Goal: Find specific page/section: Find specific page/section

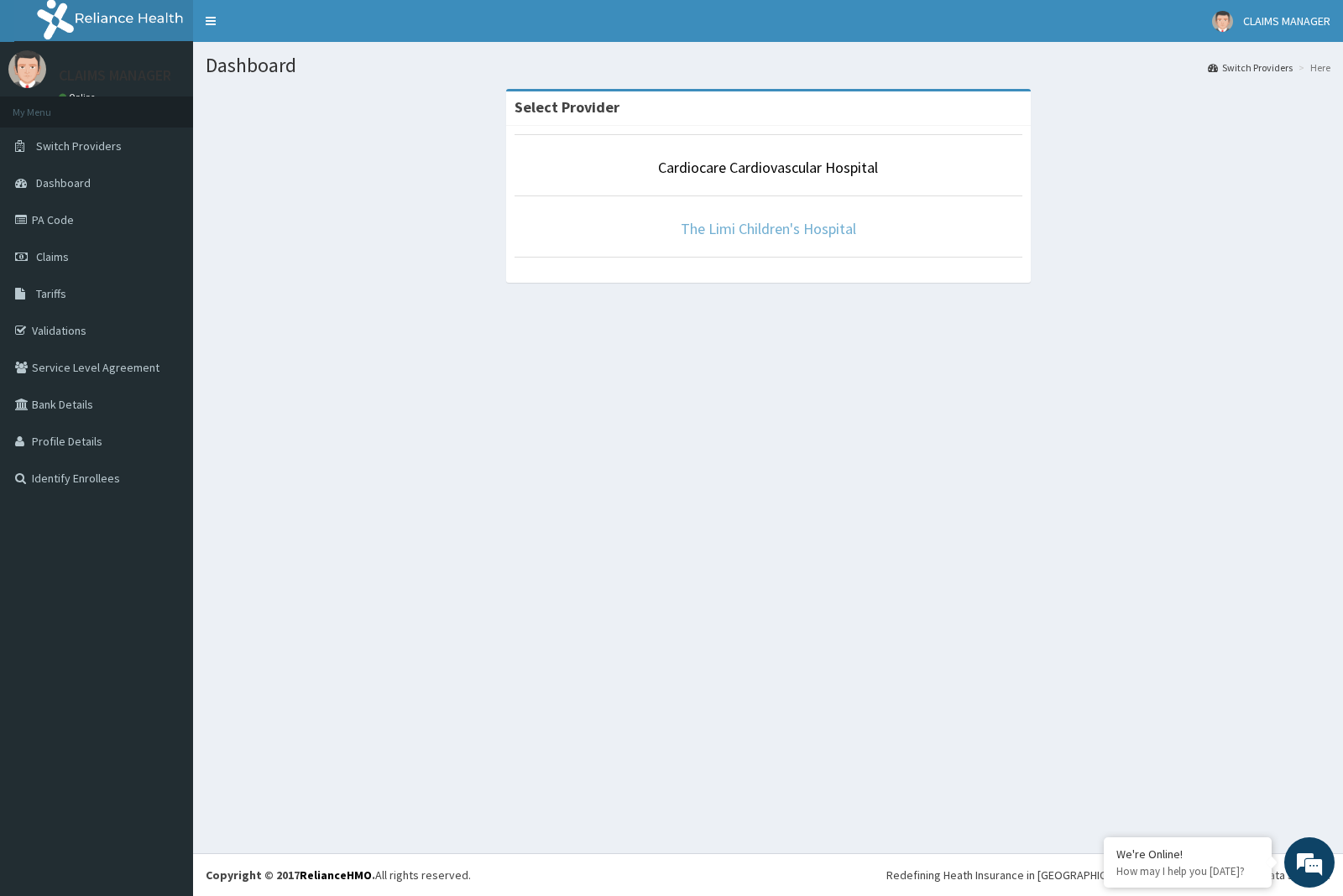
click at [756, 228] on link "The Limi Children's Hospital" at bounding box center [768, 228] width 175 height 19
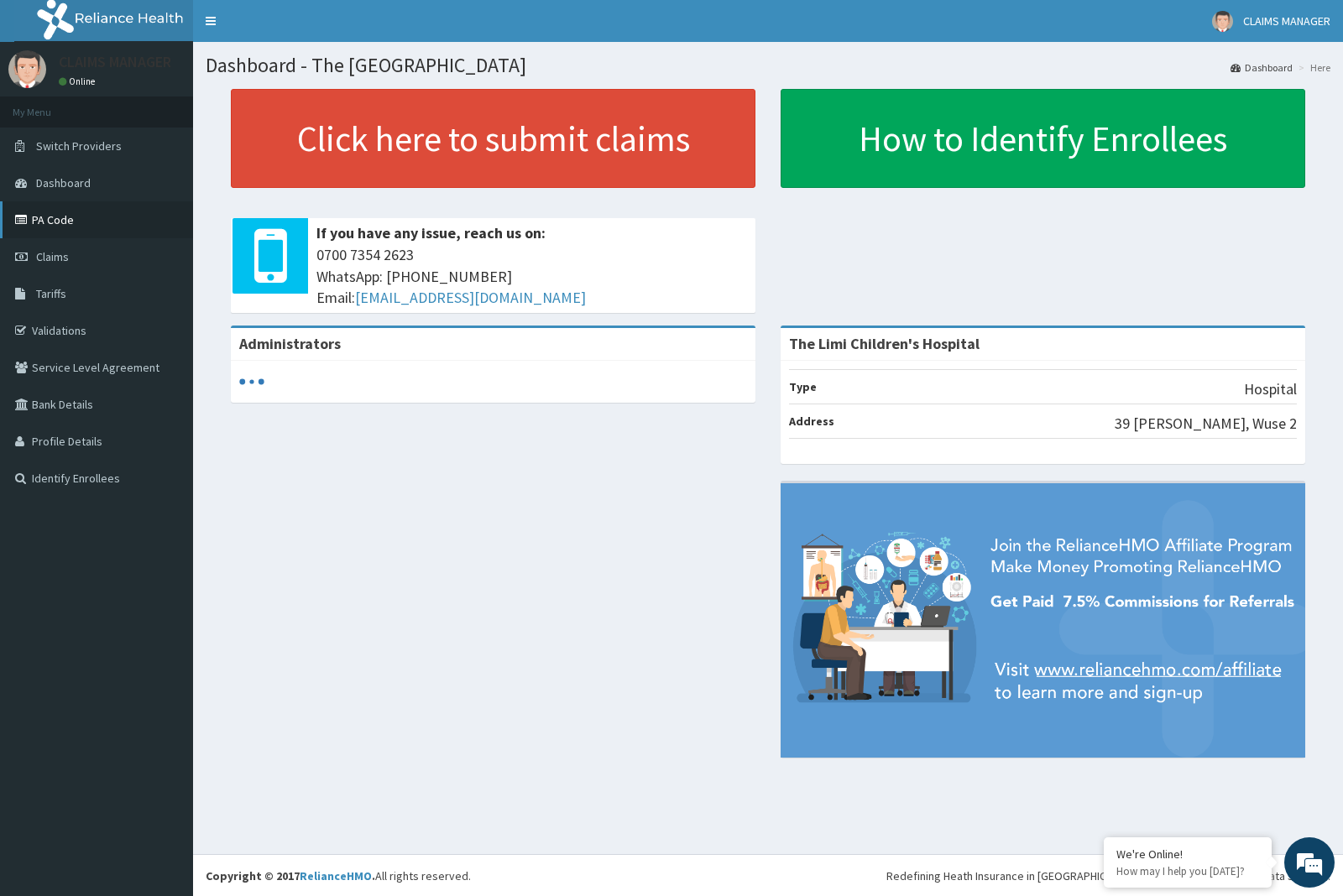
click at [75, 223] on link "PA Code" at bounding box center [96, 220] width 193 height 37
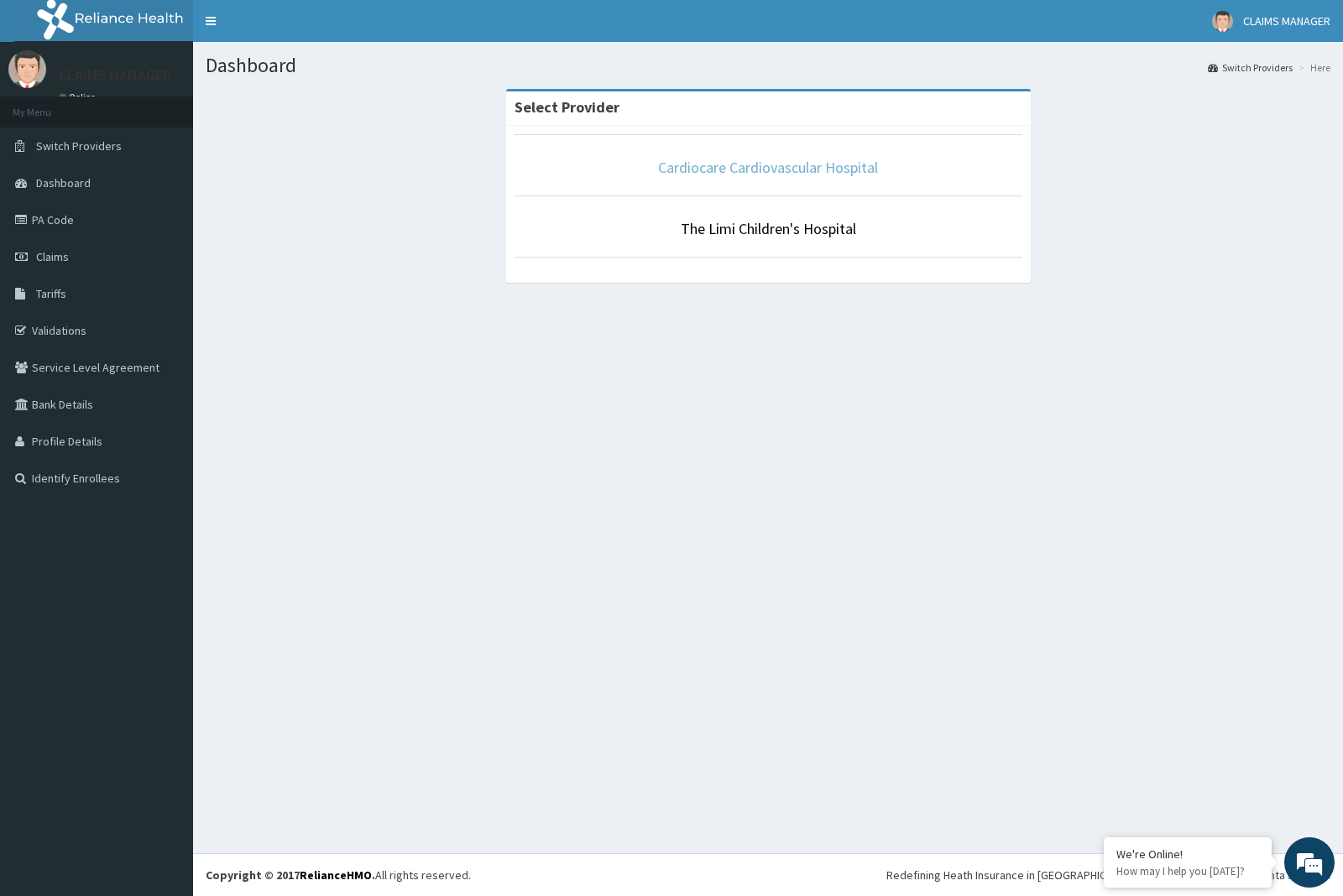
click at [720, 164] on link "Cardiocare Cardiovascular Hospital" at bounding box center [768, 167] width 220 height 19
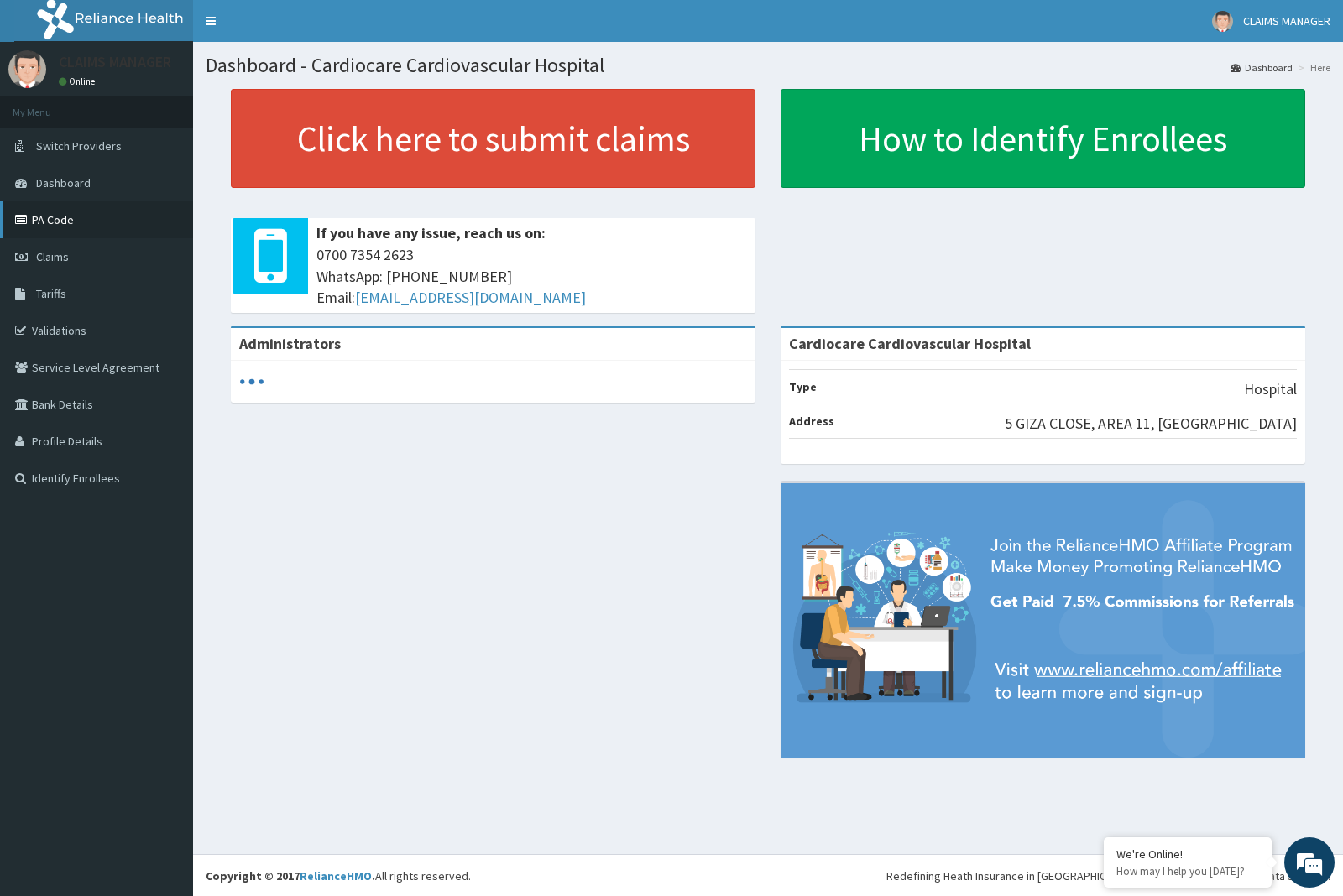
click at [57, 220] on link "PA Code" at bounding box center [96, 220] width 193 height 37
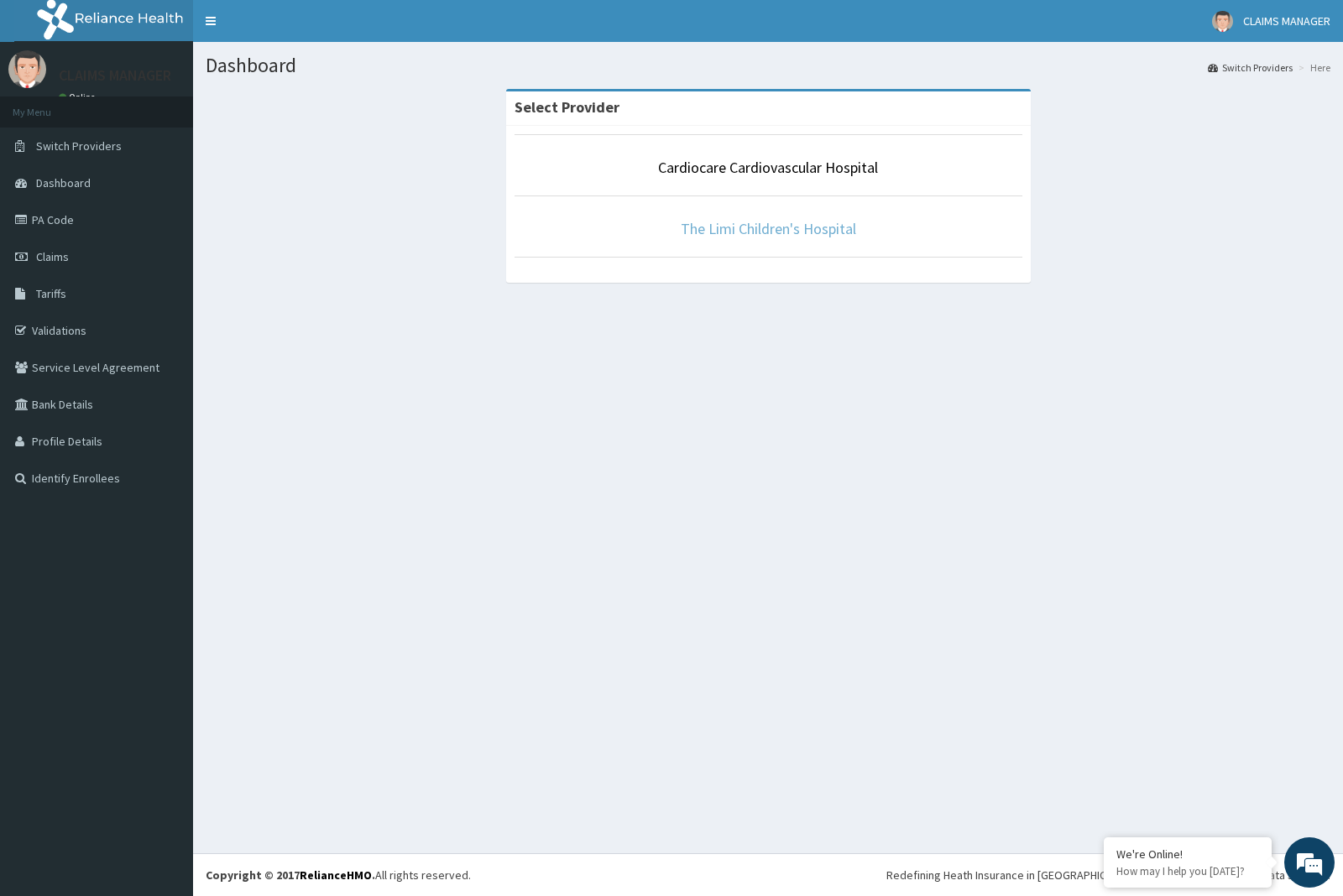
click at [721, 224] on link "The Limi Children's Hospital" at bounding box center [768, 228] width 175 height 19
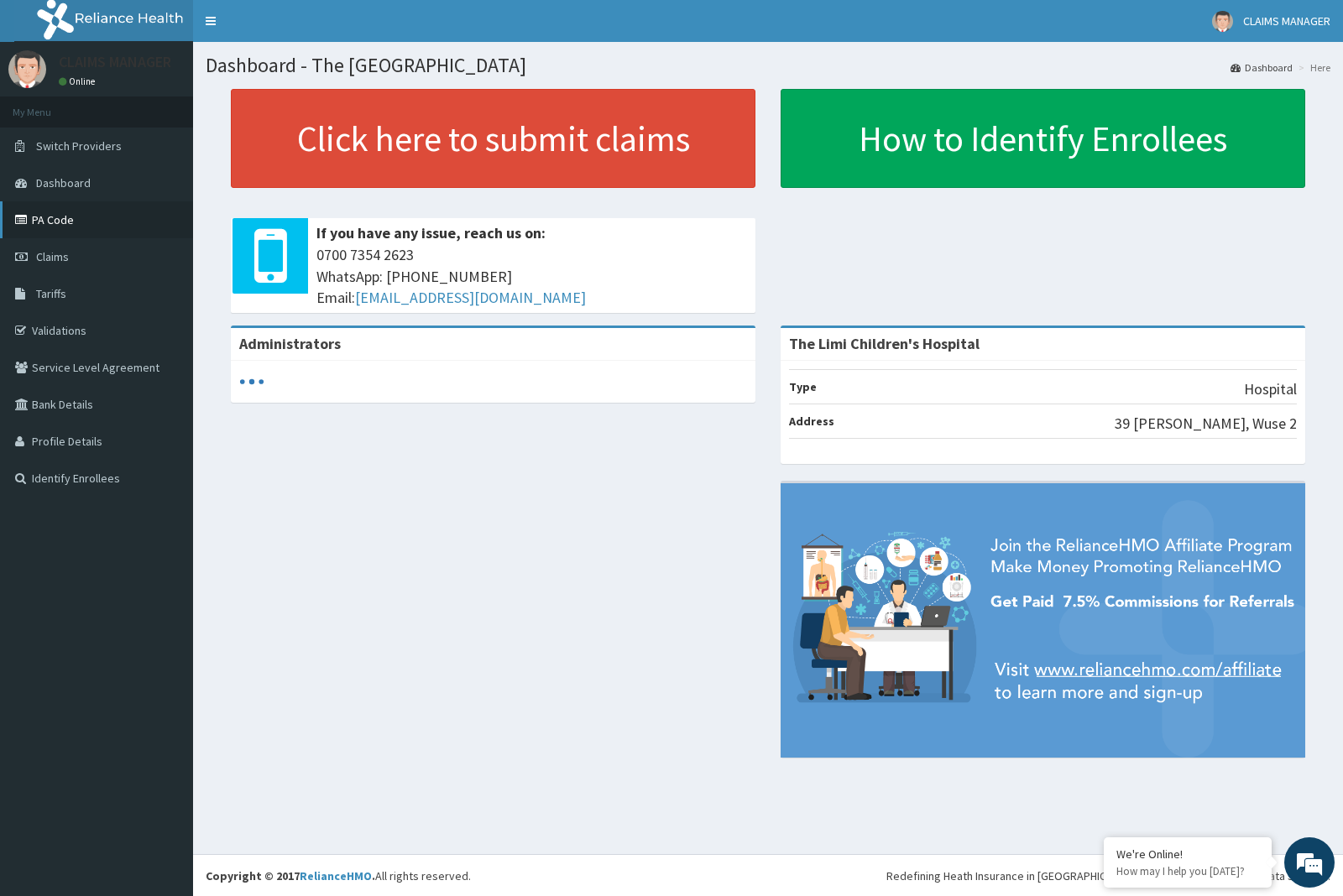
click at [56, 222] on link "PA Code" at bounding box center [96, 220] width 193 height 37
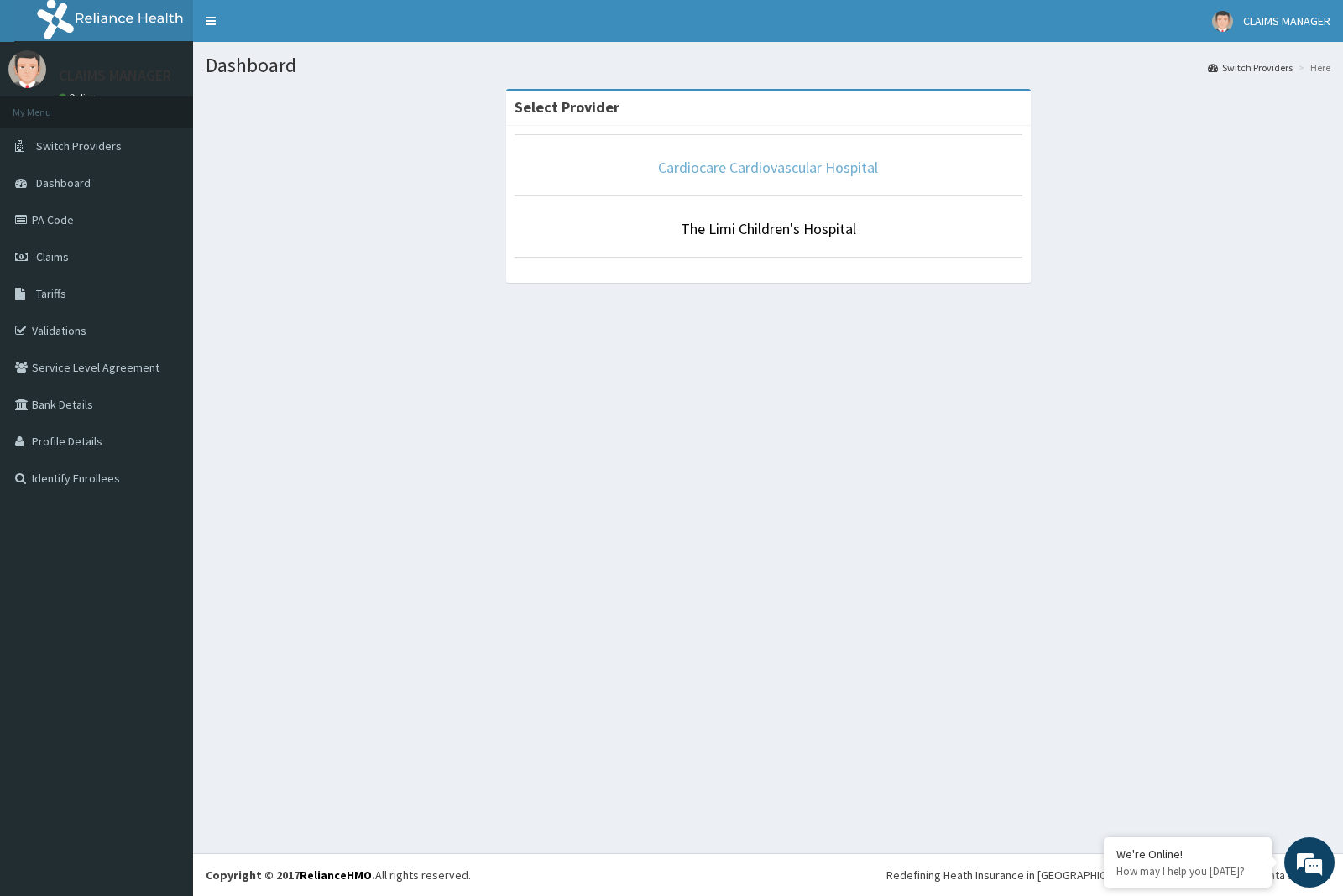
click at [766, 163] on link "Cardiocare Cardiovascular Hospital" at bounding box center [768, 167] width 220 height 19
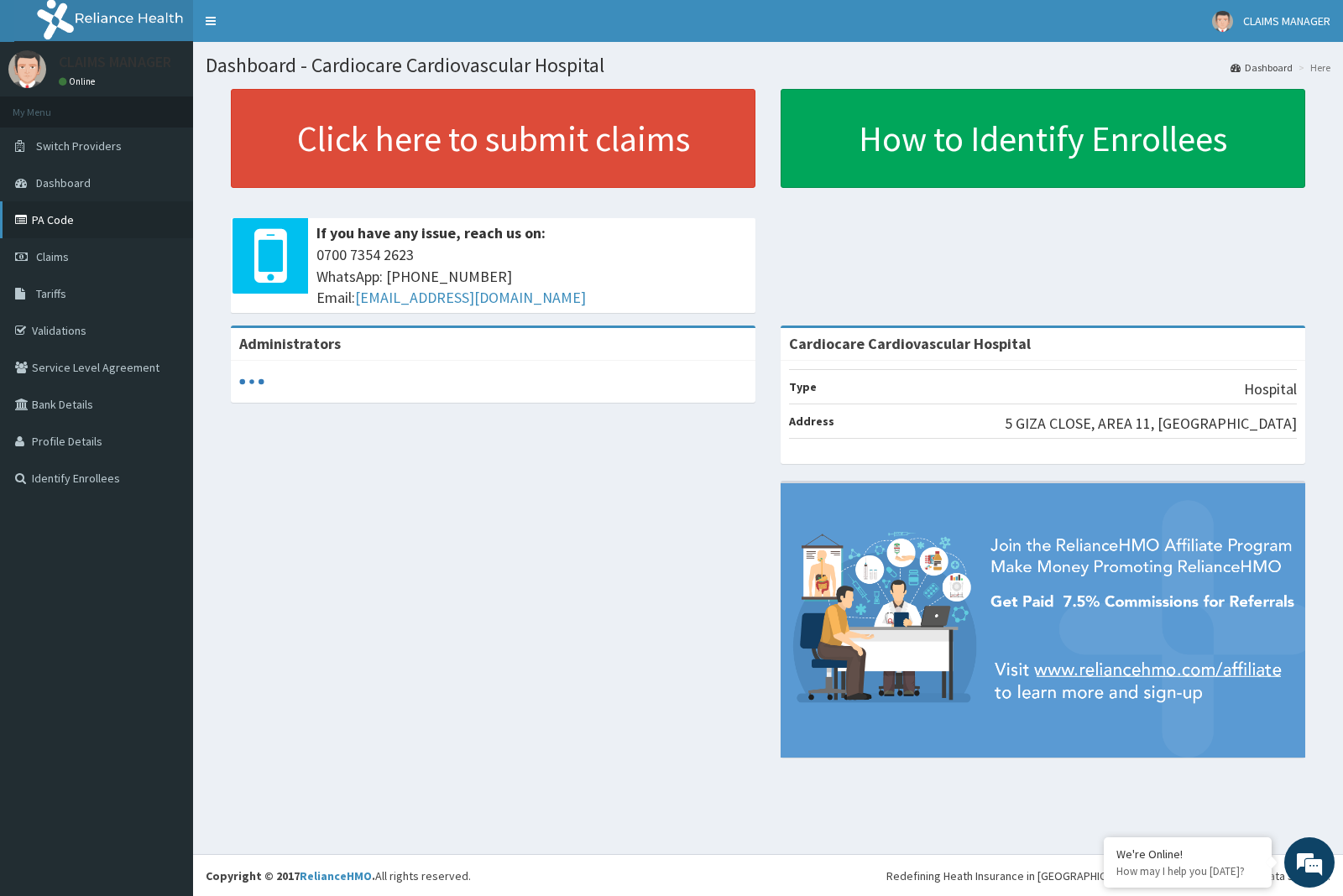
click at [53, 216] on link "PA Code" at bounding box center [96, 220] width 193 height 37
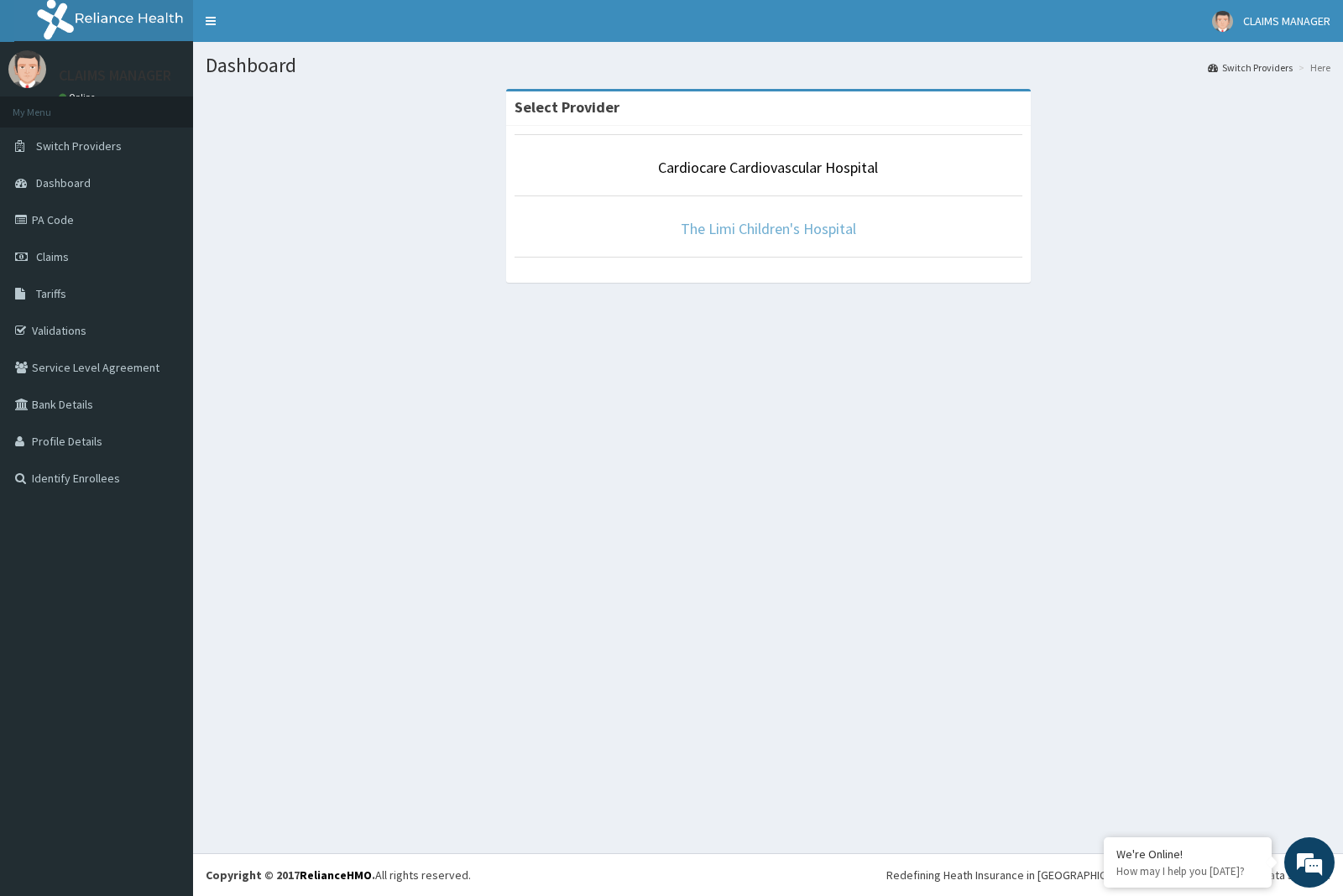
click at [718, 235] on link "The Limi Children's Hospital" at bounding box center [768, 228] width 175 height 19
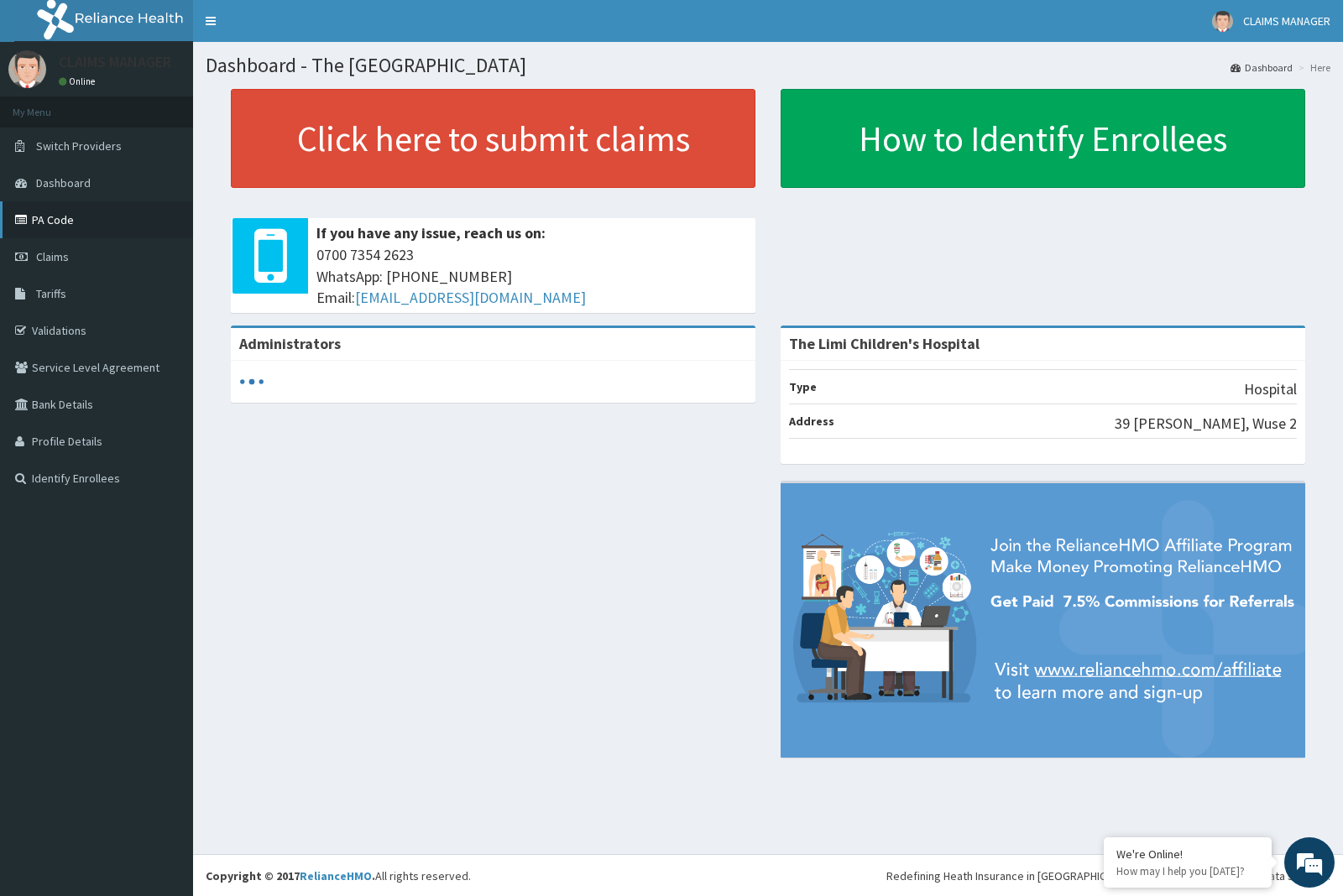
click at [76, 221] on link "PA Code" at bounding box center [96, 220] width 193 height 37
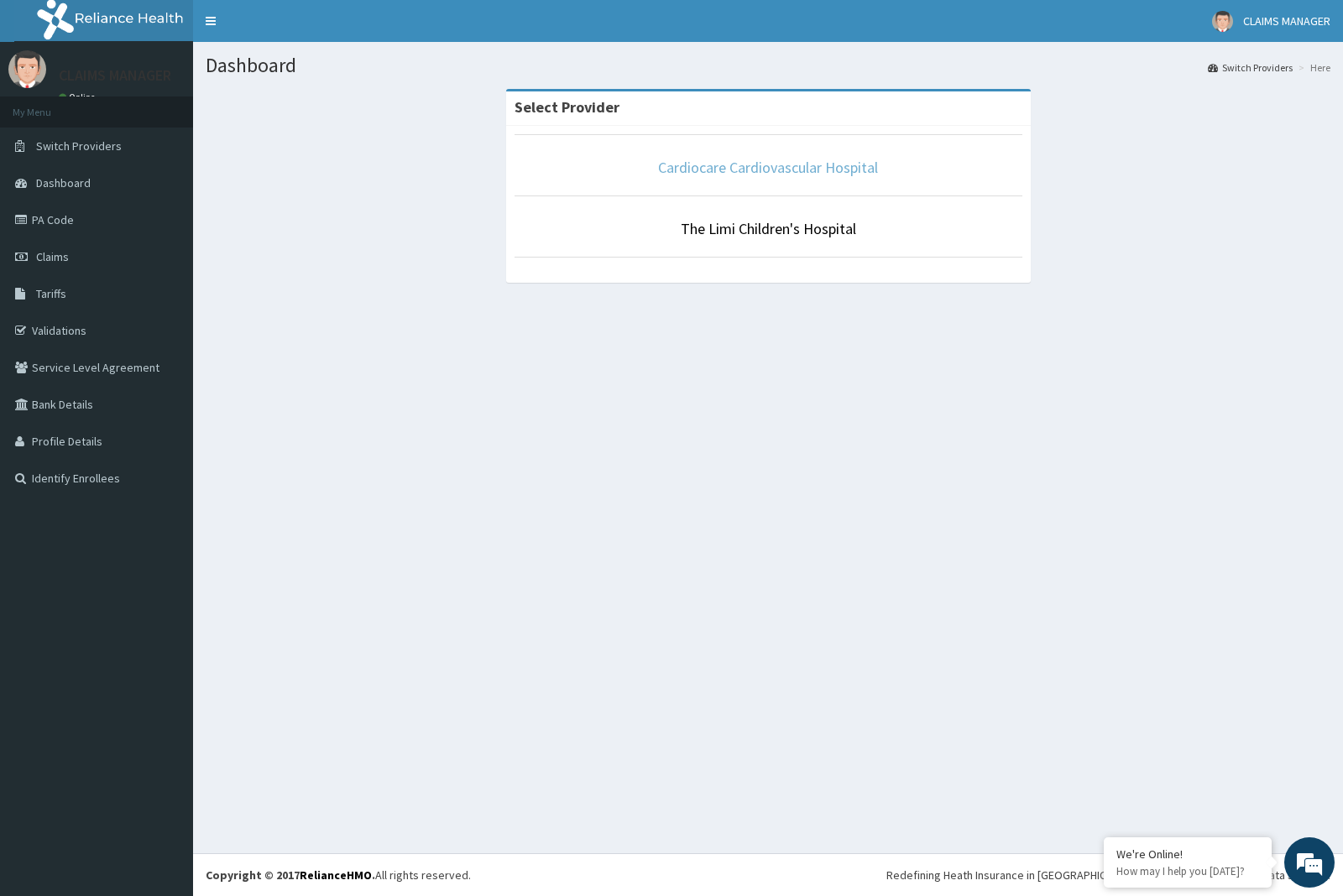
click at [743, 169] on link "Cardiocare Cardiovascular Hospital" at bounding box center [768, 167] width 220 height 19
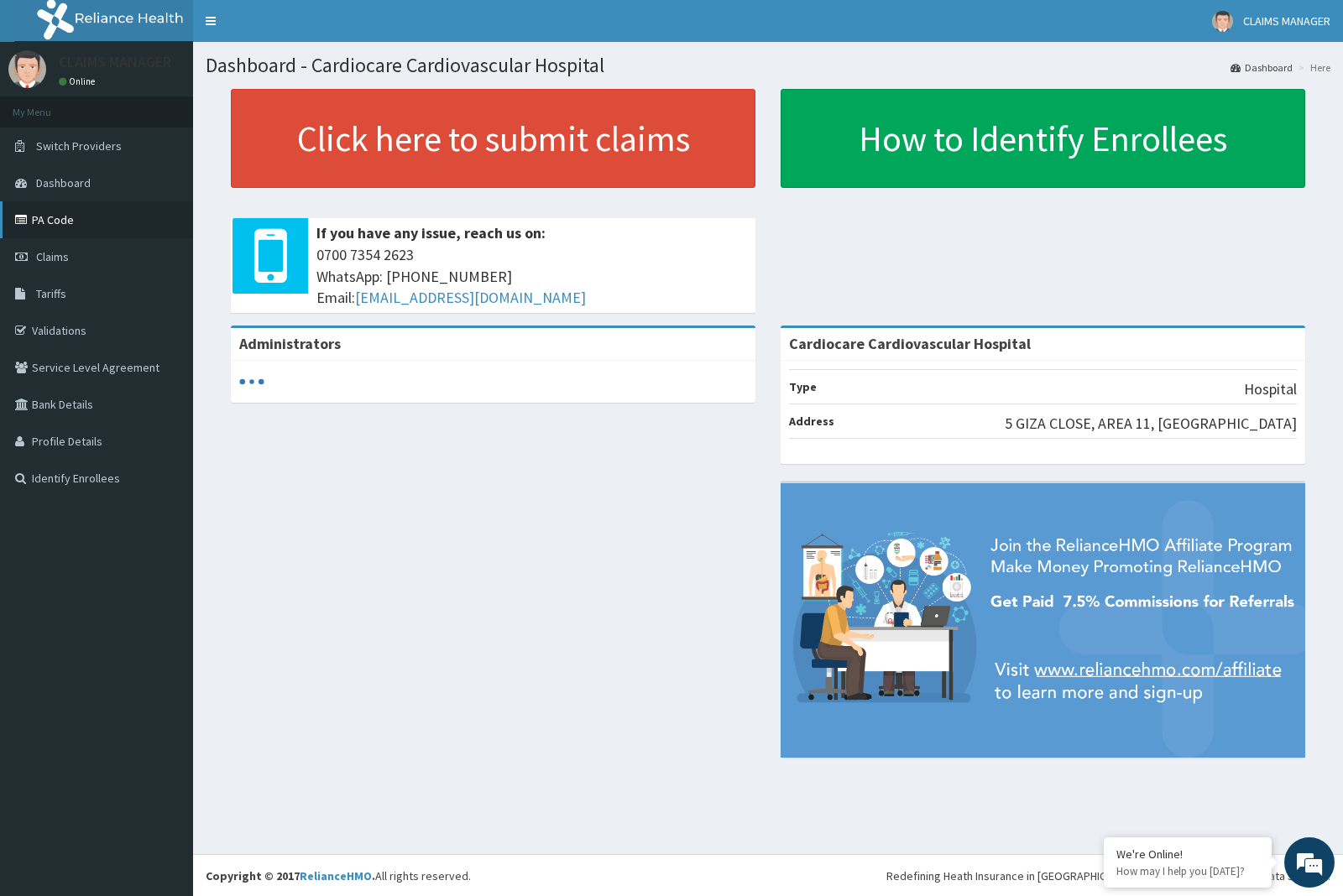
click at [127, 231] on link "PA Code" at bounding box center [96, 220] width 193 height 37
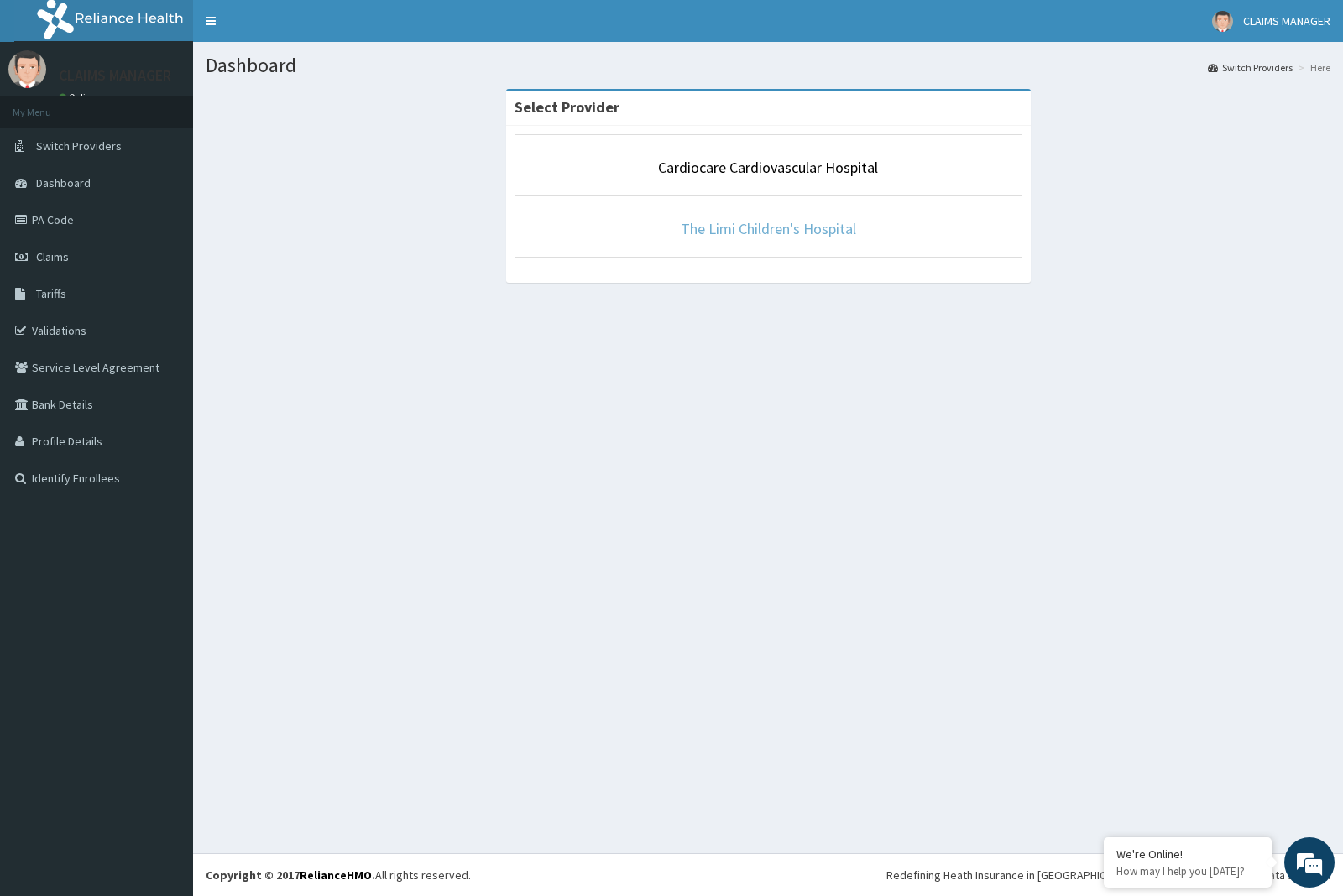
click at [758, 221] on link "The Limi Children's Hospital" at bounding box center [768, 228] width 175 height 19
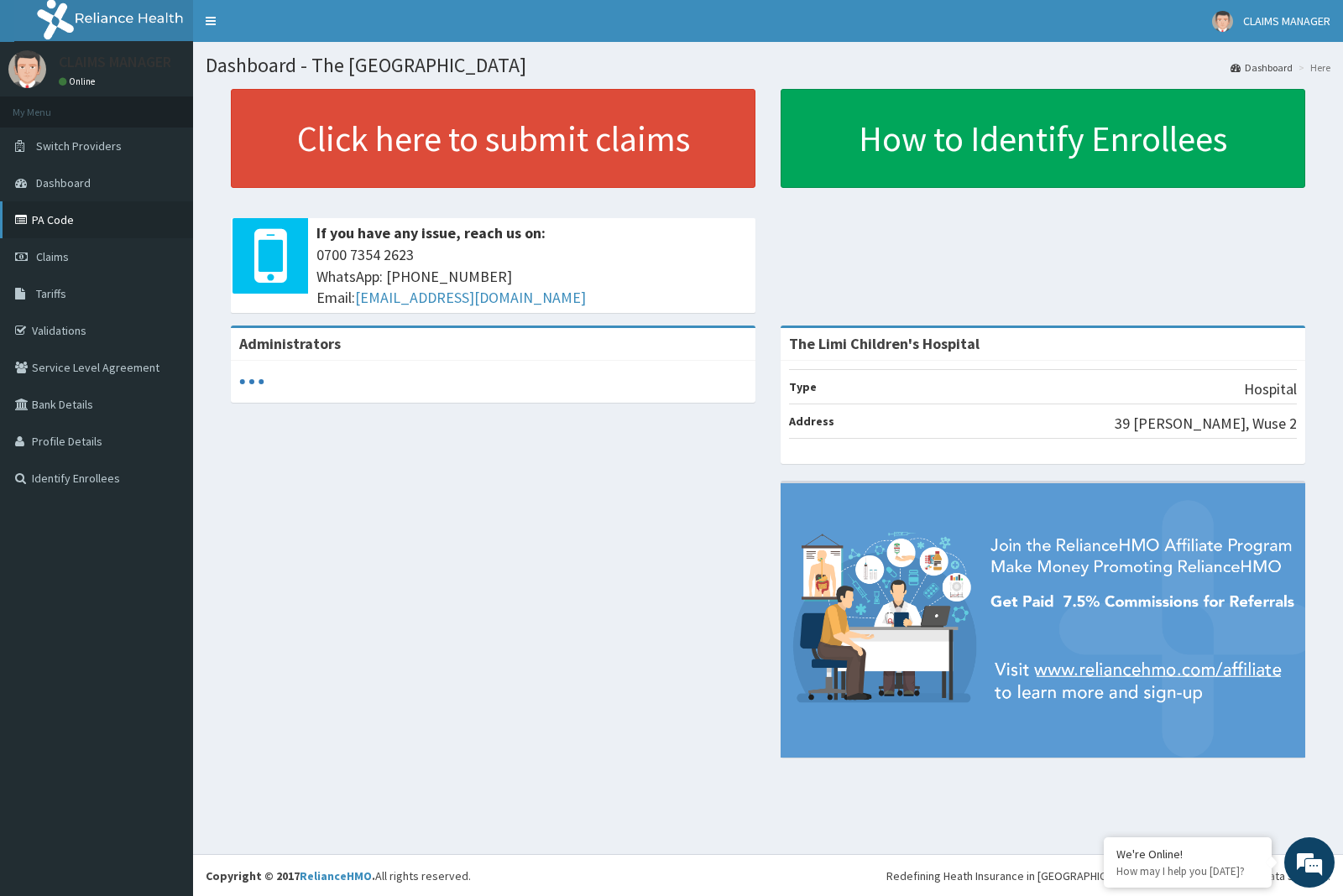
click at [58, 221] on link "PA Code" at bounding box center [96, 220] width 193 height 37
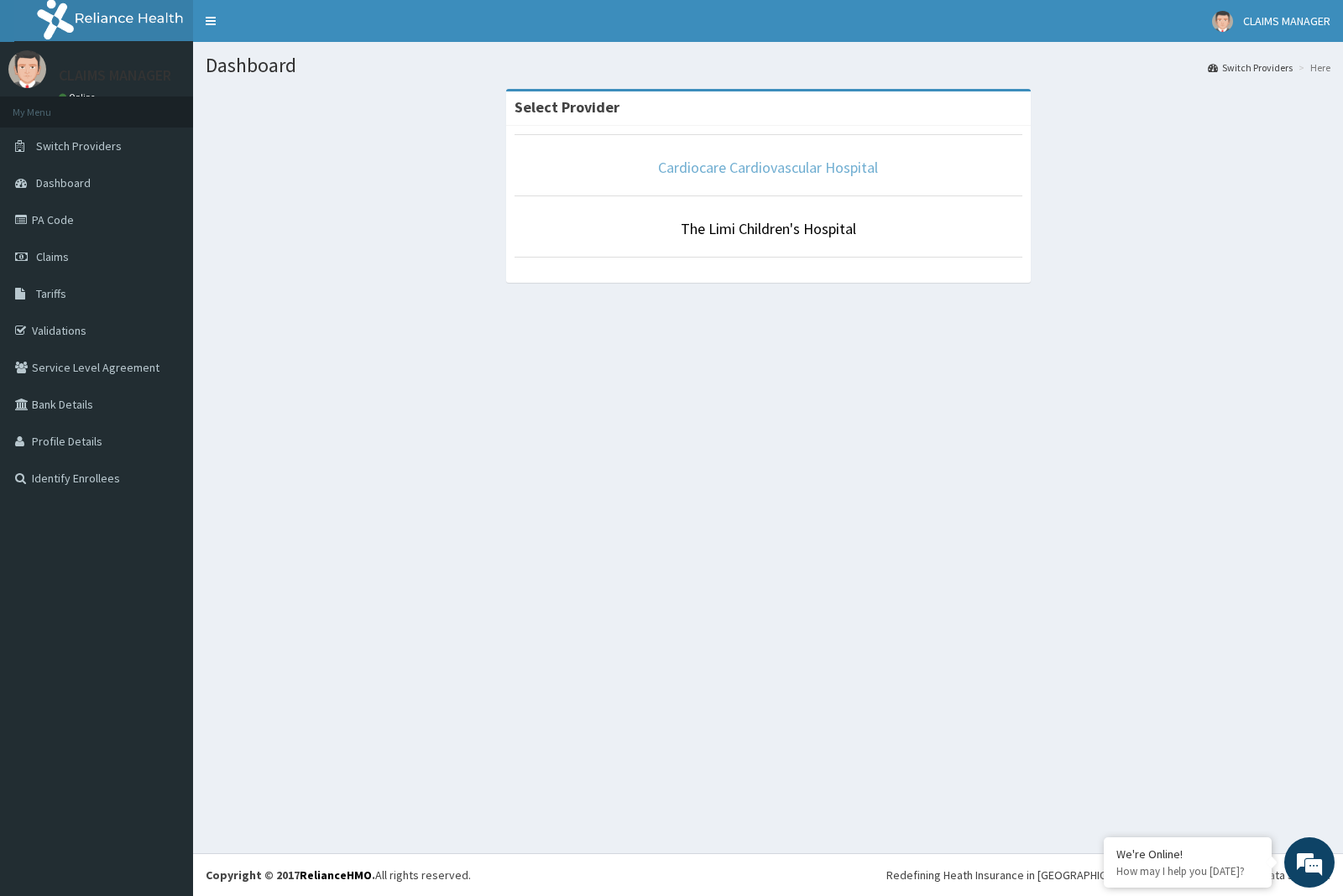
click at [748, 163] on link "Cardiocare Cardiovascular Hospital" at bounding box center [768, 167] width 220 height 19
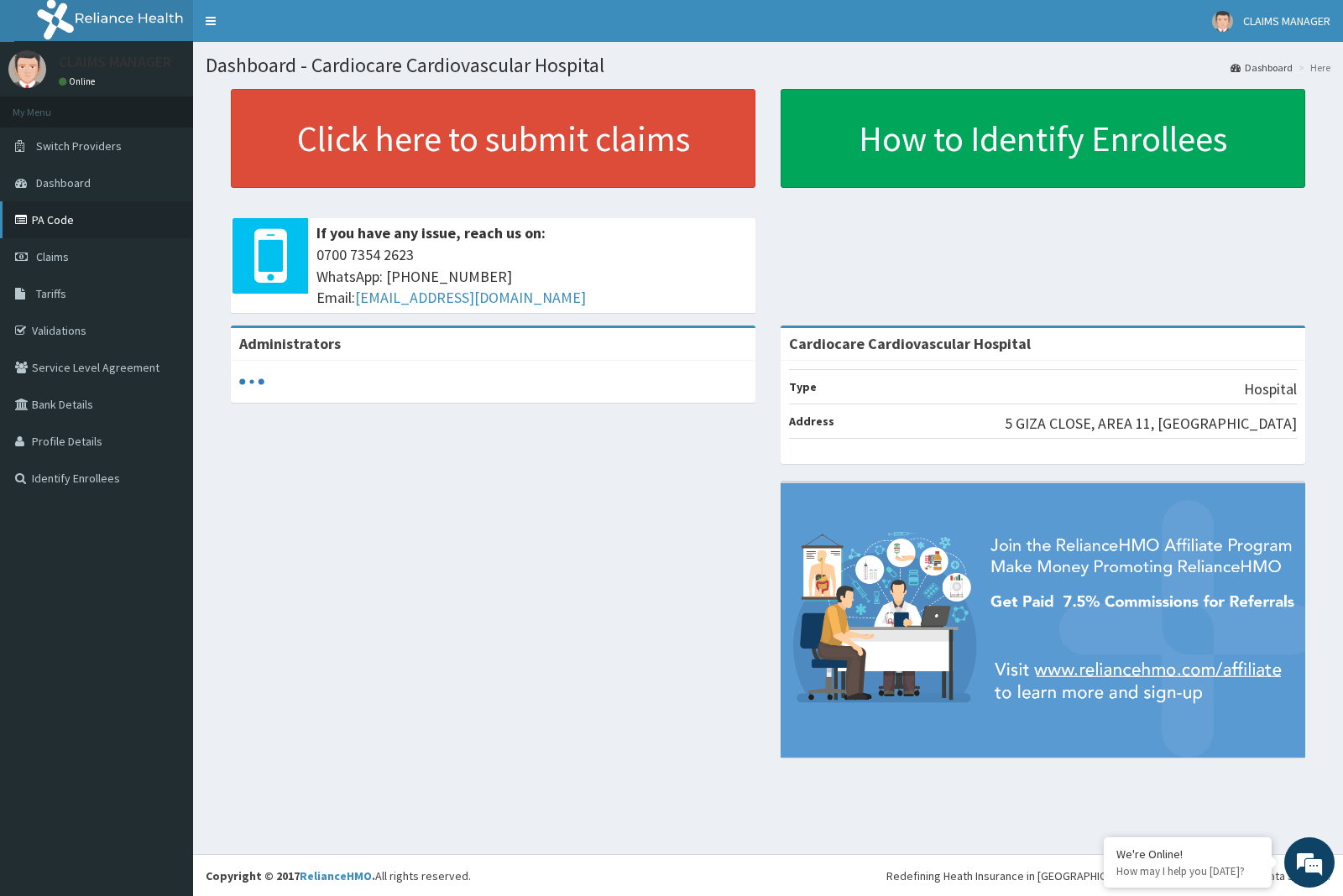
click at [35, 212] on link "PA Code" at bounding box center [96, 220] width 193 height 37
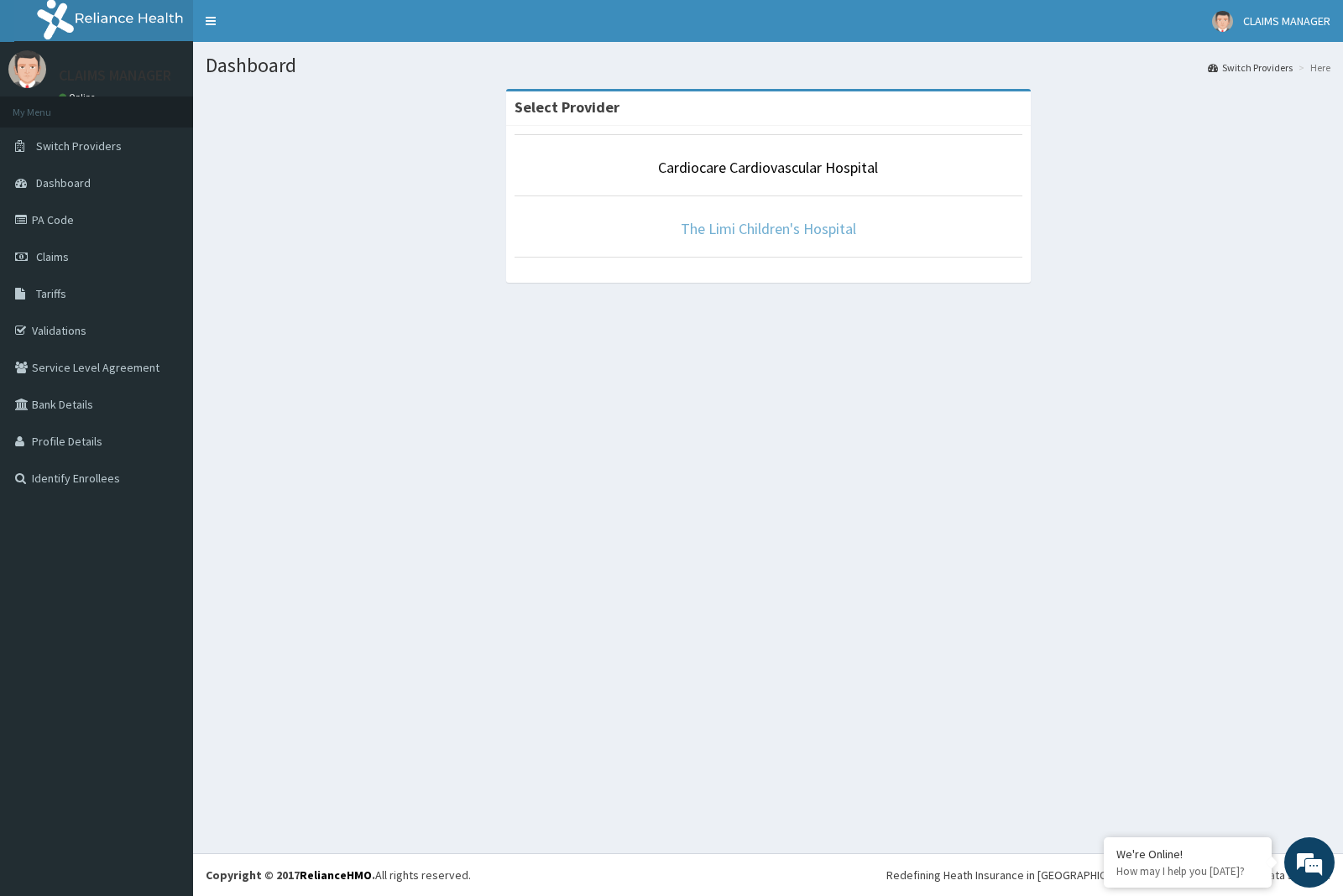
click at [770, 225] on link "The Limi Children's Hospital" at bounding box center [768, 228] width 175 height 19
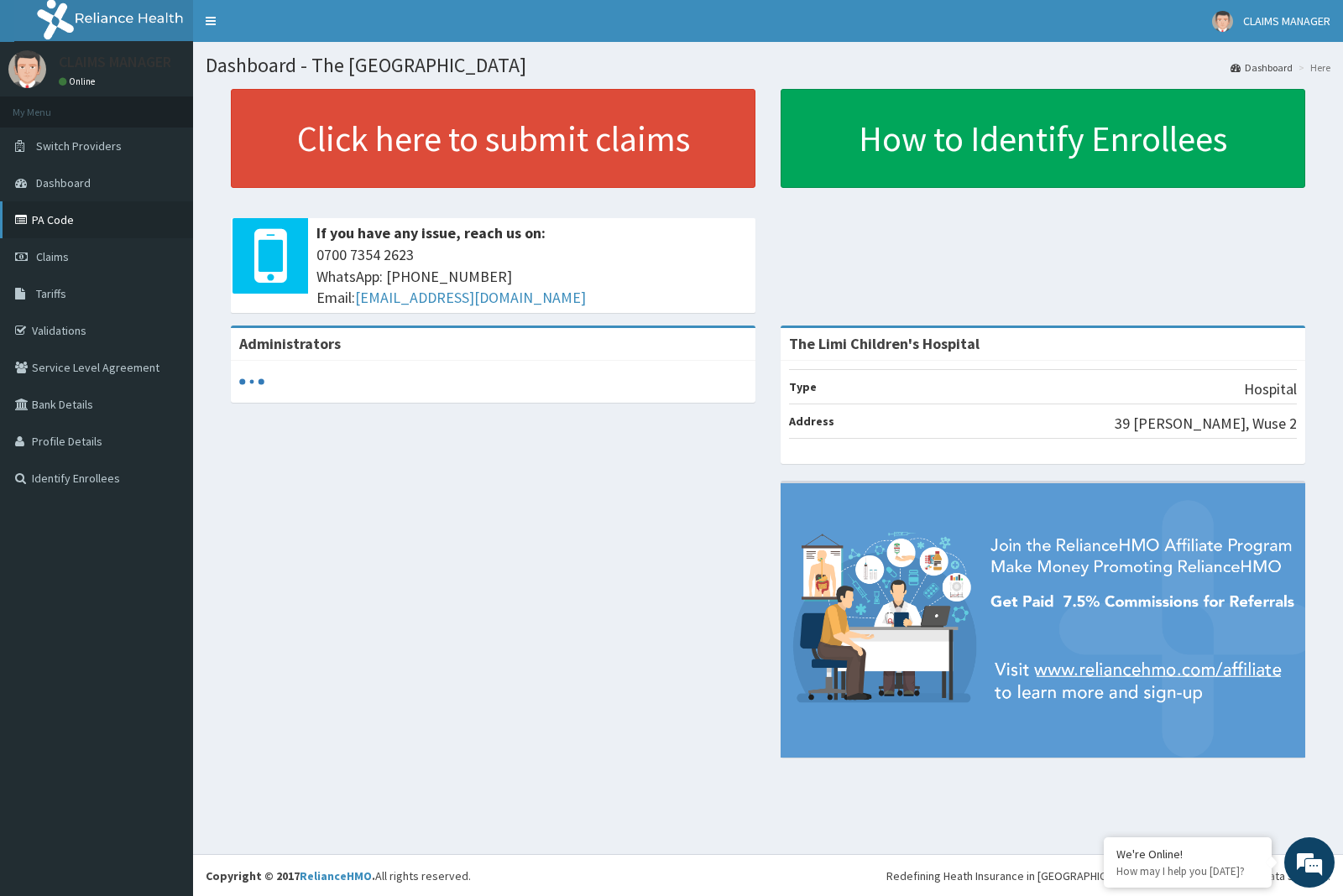
click at [74, 210] on link "PA Code" at bounding box center [96, 220] width 193 height 37
